Goal: Task Accomplishment & Management: Manage account settings

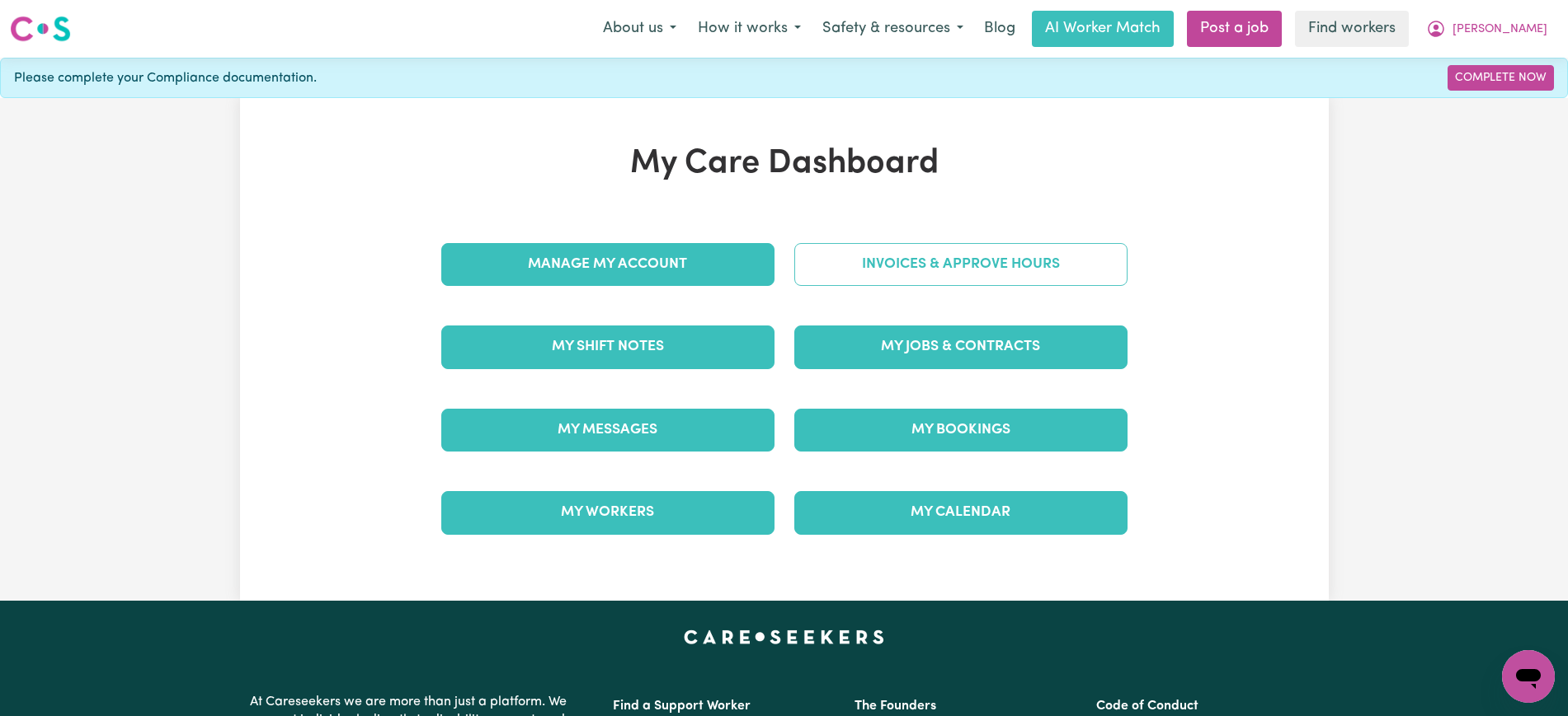
click at [836, 267] on link "Invoices & Approve Hours" at bounding box center [961, 265] width 333 height 43
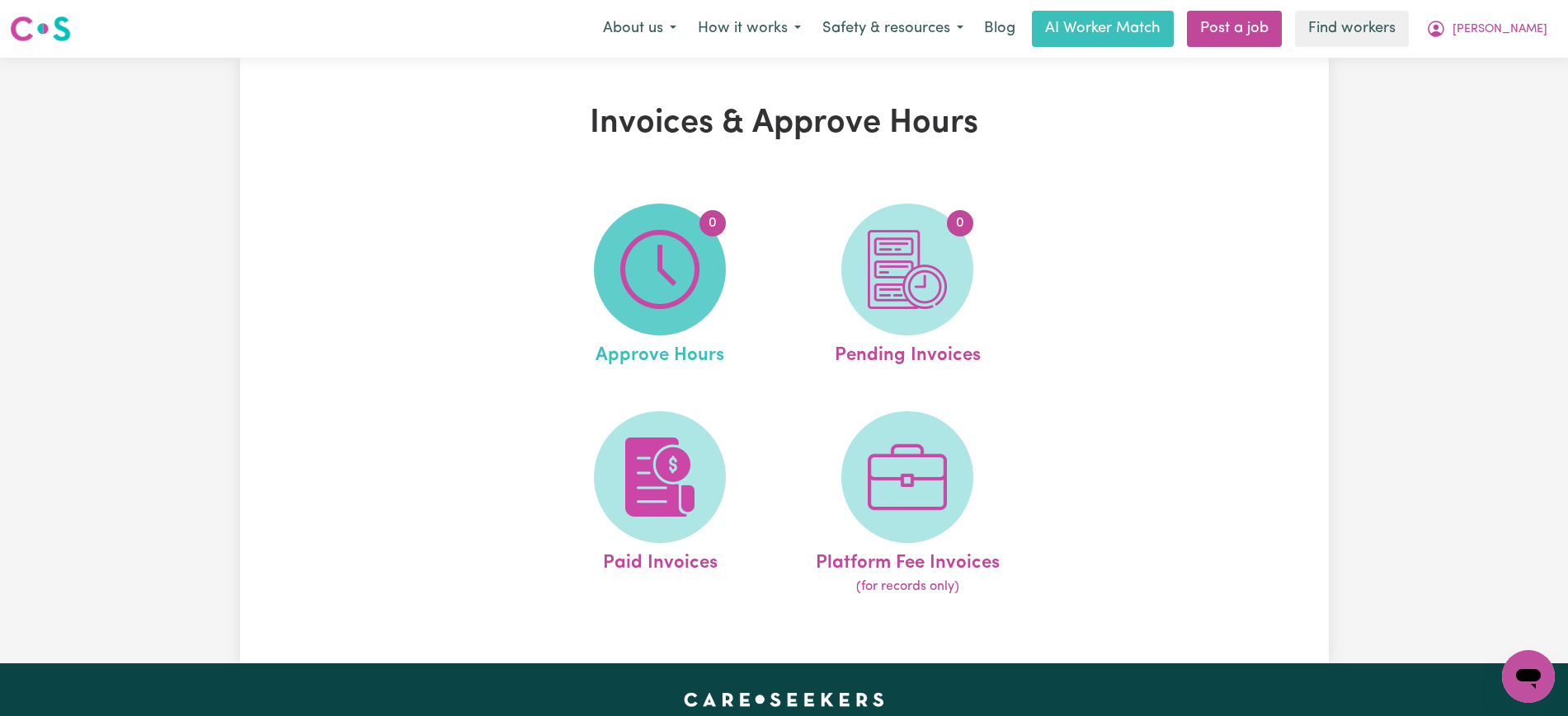
click at [680, 280] on img at bounding box center [659, 269] width 80 height 80
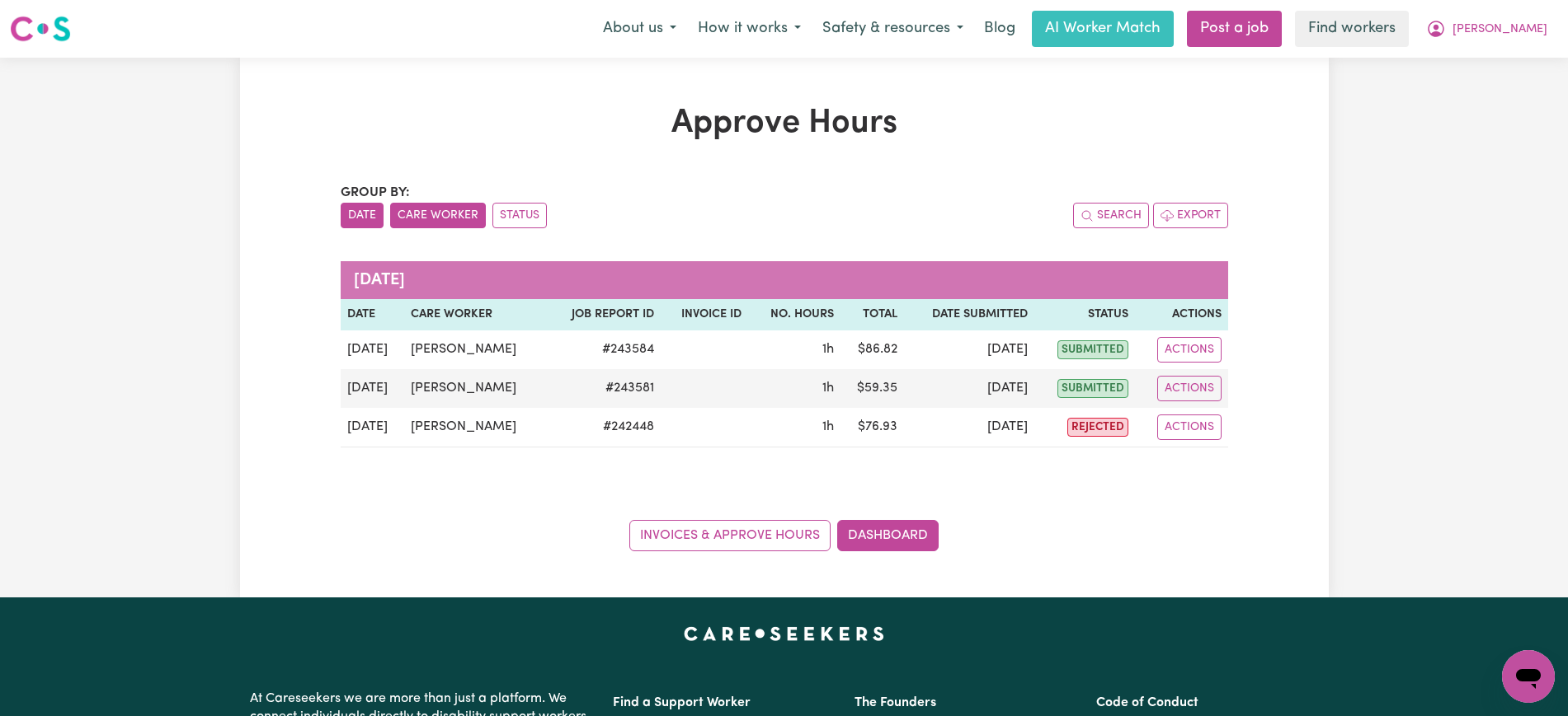
click at [420, 214] on button "Care Worker" at bounding box center [437, 215] width 96 height 26
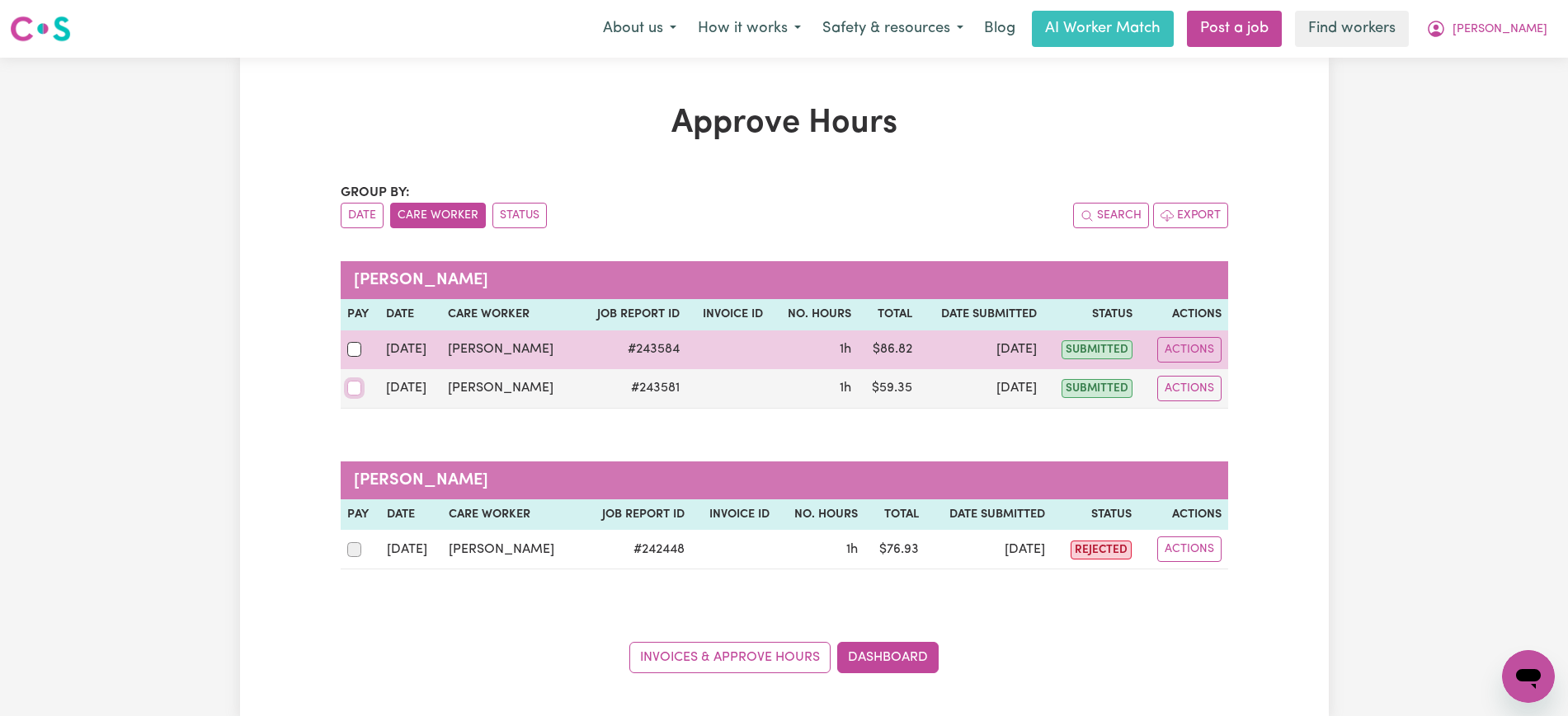
drag, startPoint x: 357, startPoint y: 390, endPoint x: 353, endPoint y: 360, distance: 30.3
click at [357, 392] on input "checkbox" at bounding box center [354, 388] width 15 height 15
checkbox input "true"
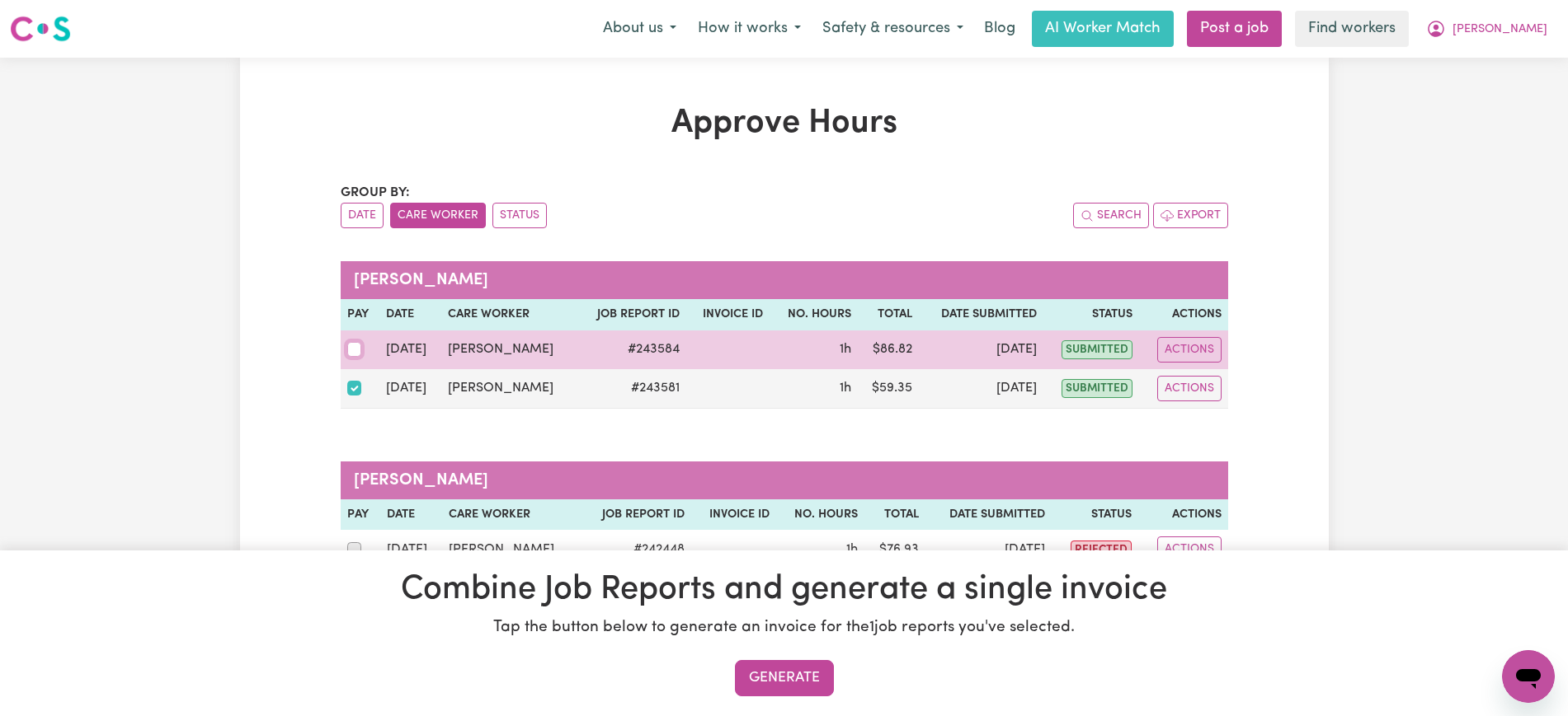
click at [352, 350] on input "checkbox" at bounding box center [354, 350] width 15 height 15
checkbox input "true"
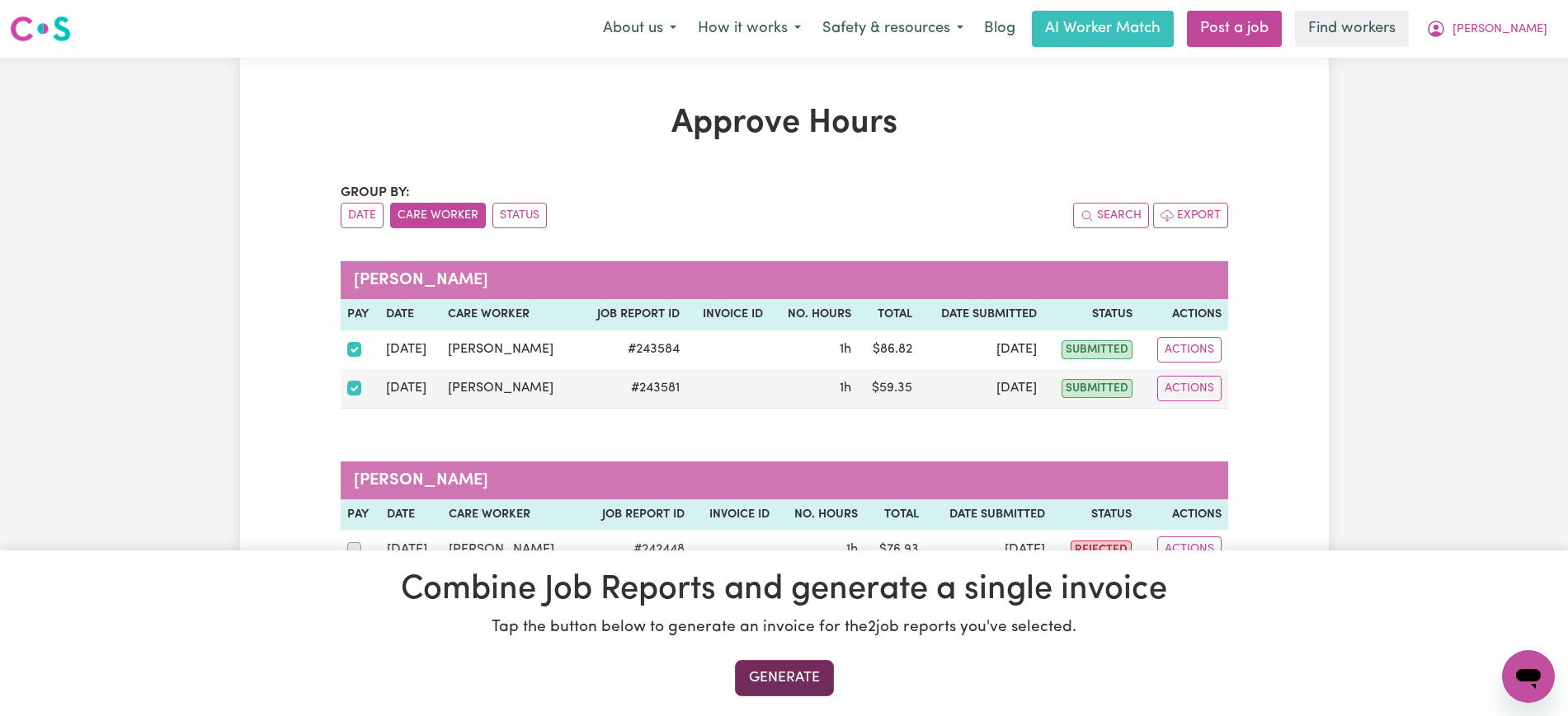
click at [806, 672] on button "Generate" at bounding box center [784, 678] width 99 height 37
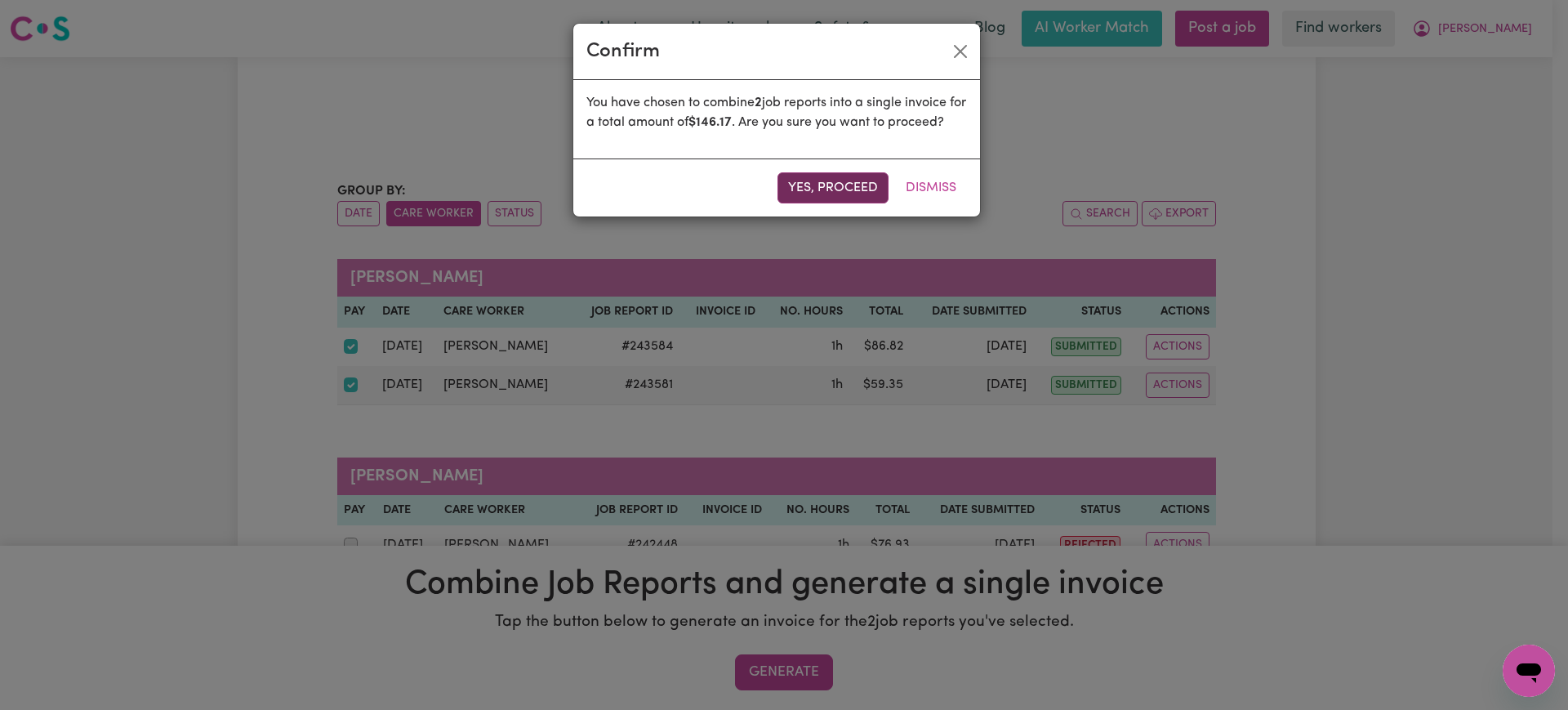
click at [835, 204] on button "Yes, proceed" at bounding box center [833, 188] width 111 height 31
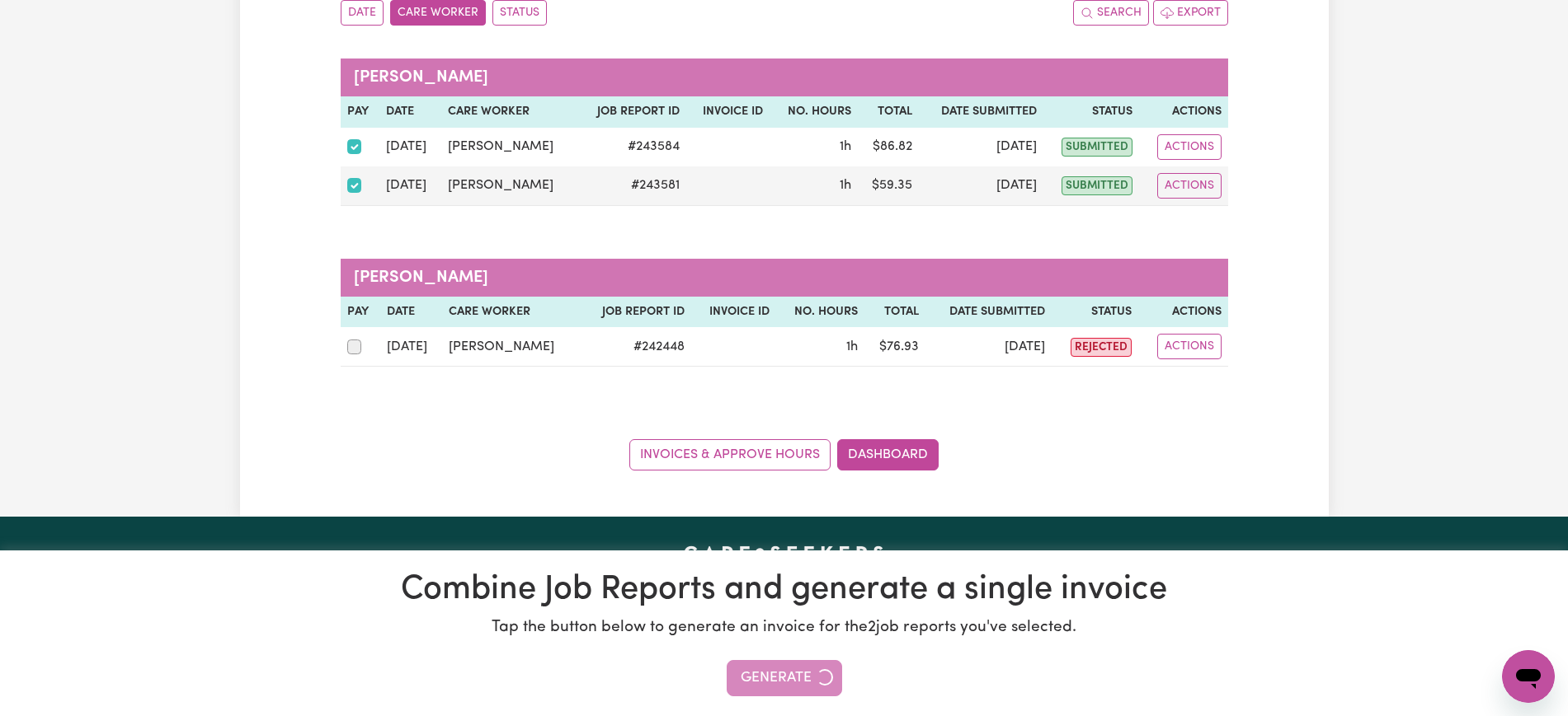
scroll to position [206, 0]
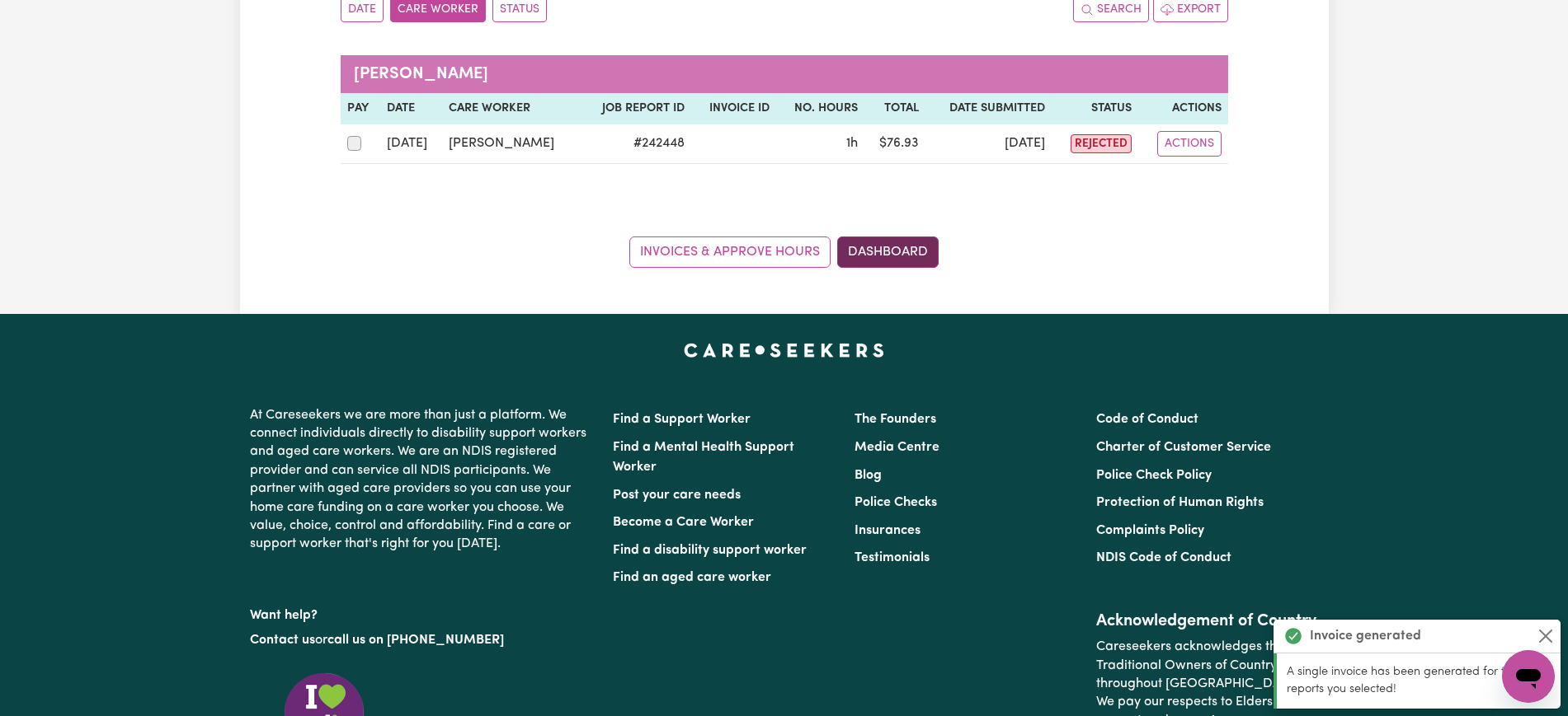
click at [877, 247] on link "Dashboard" at bounding box center [887, 252] width 101 height 31
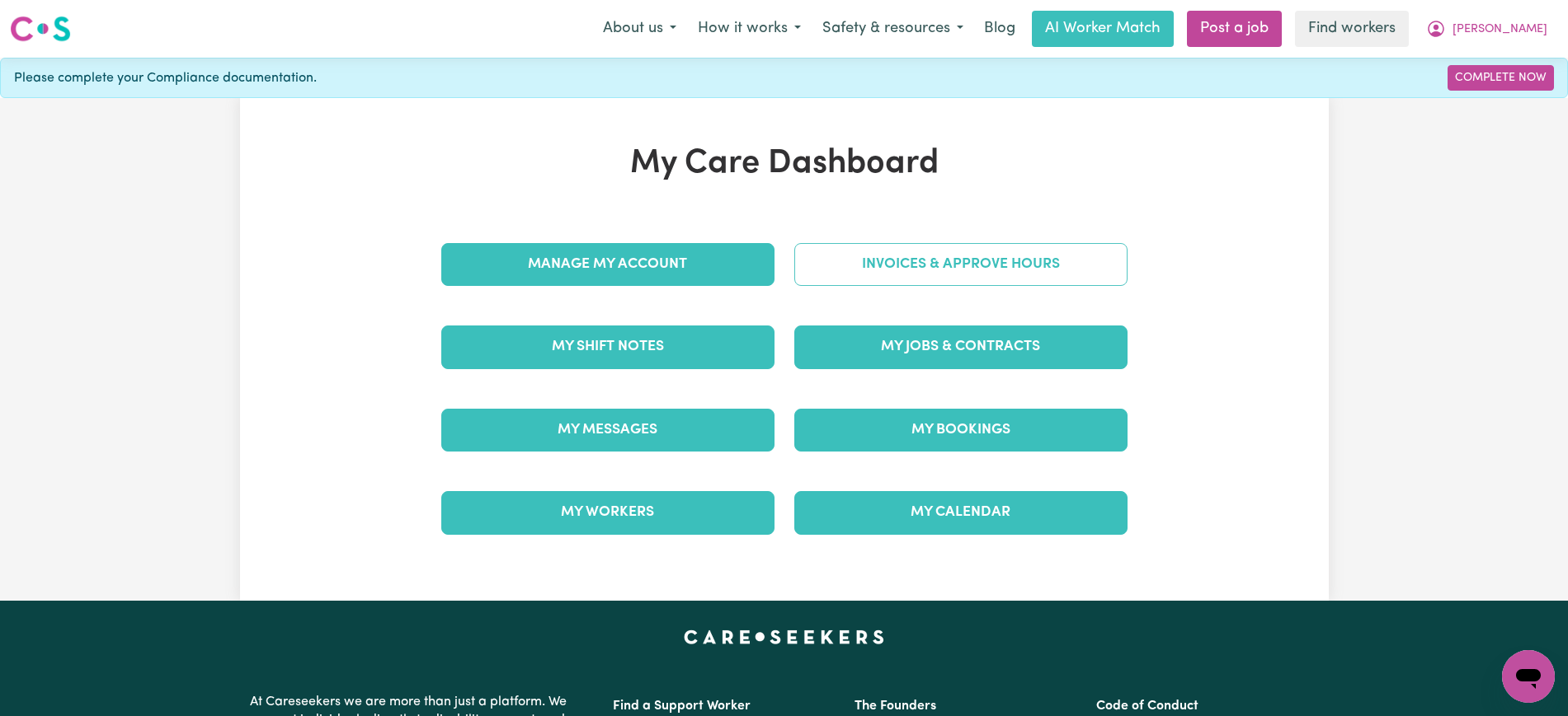
click at [892, 267] on link "Invoices & Approve Hours" at bounding box center [961, 265] width 333 height 43
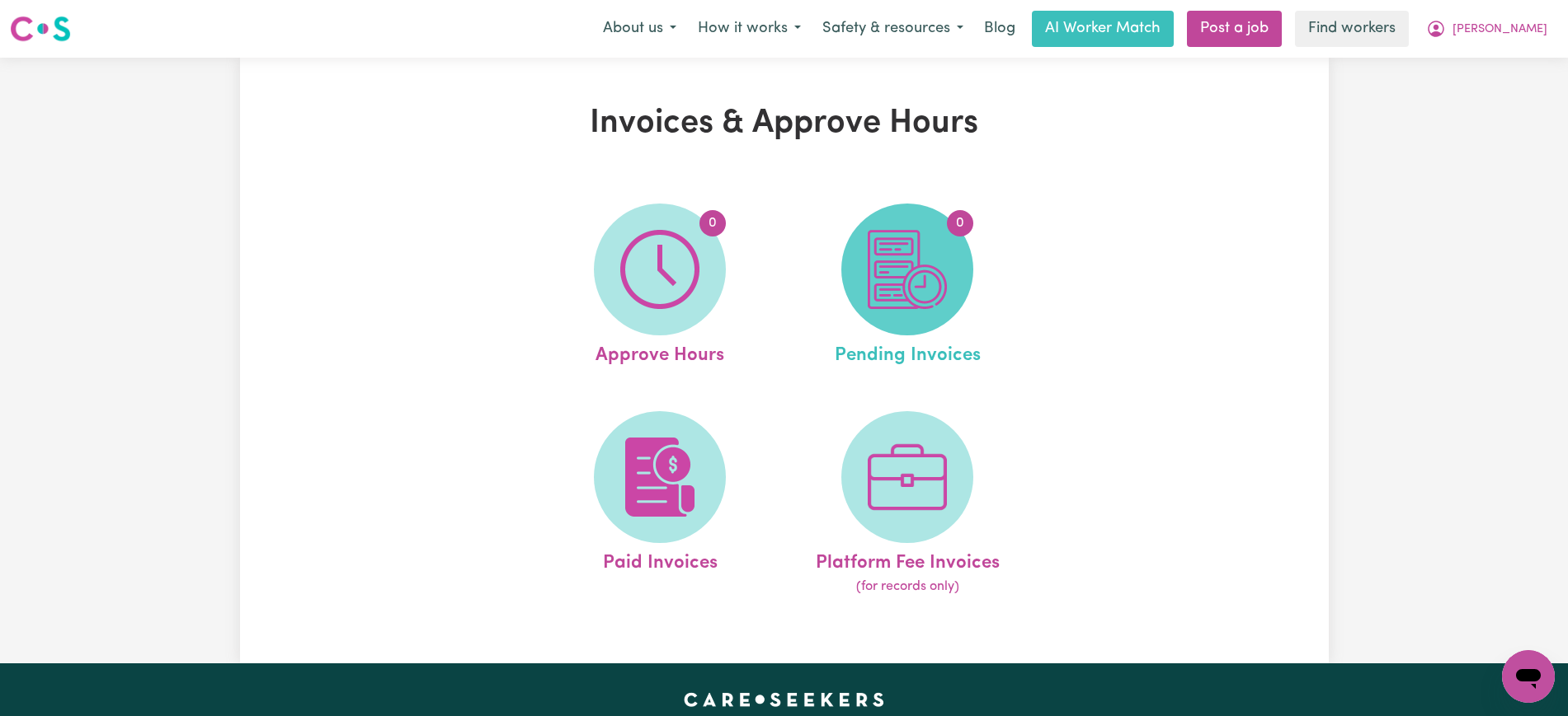
click at [893, 285] on img at bounding box center [907, 269] width 80 height 80
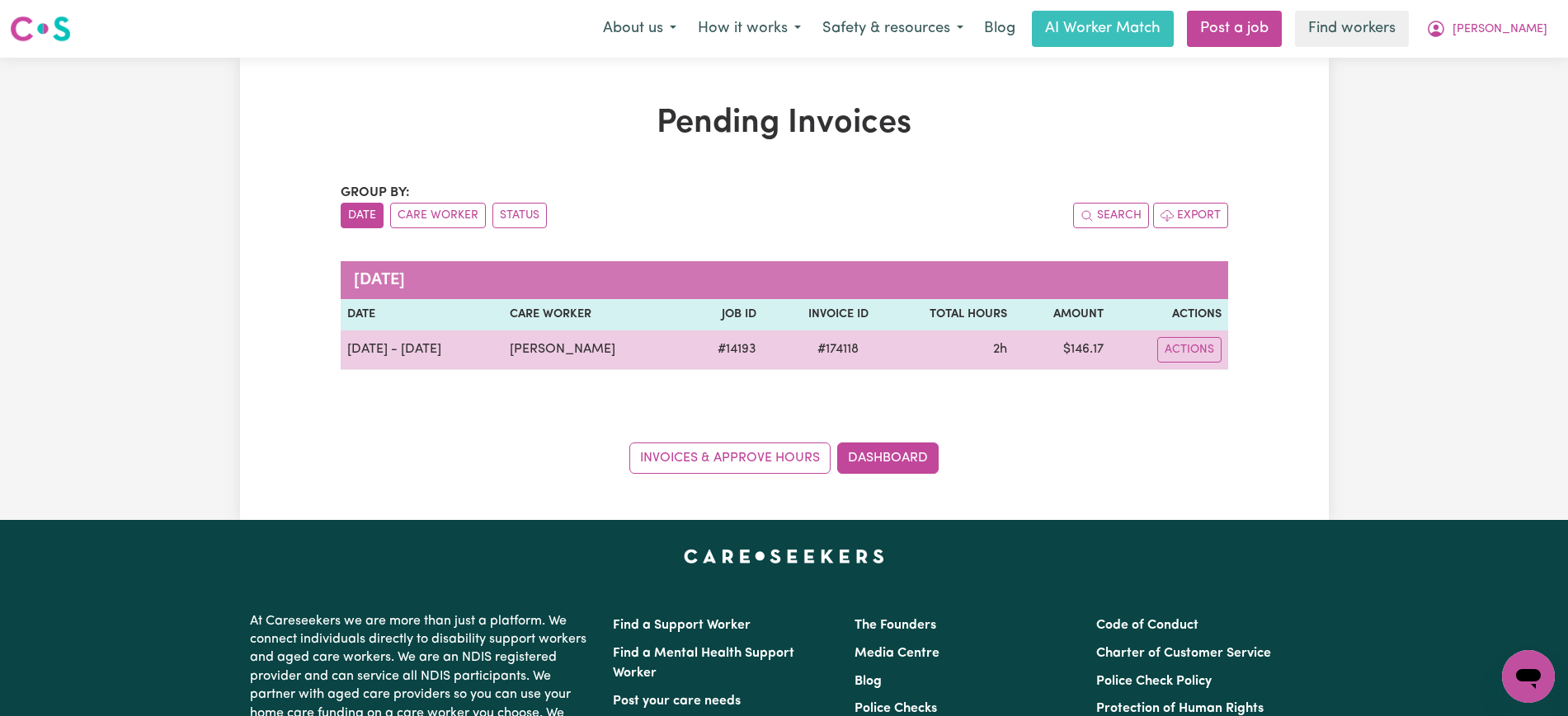
click at [844, 341] on span "# 174118" at bounding box center [838, 350] width 61 height 20
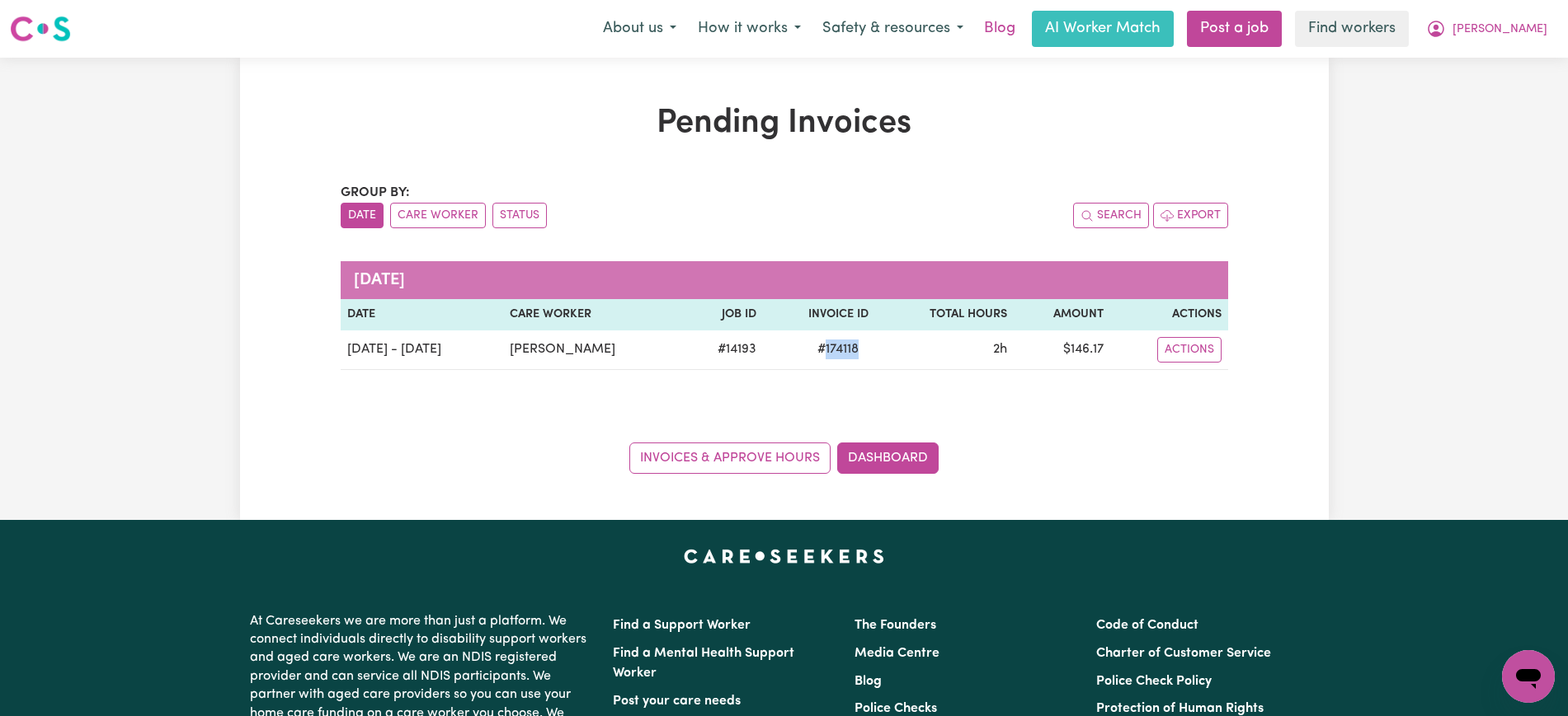
copy span "174118"
